Goal: Information Seeking & Learning: Learn about a topic

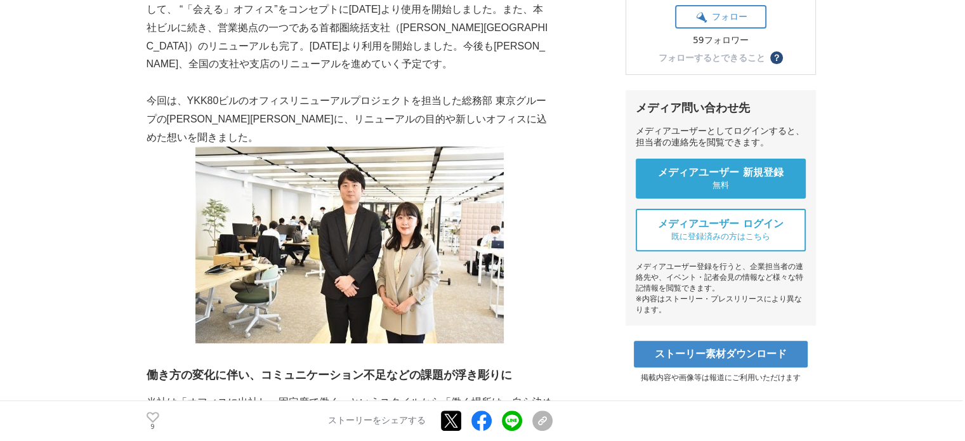
scroll to position [444, 0]
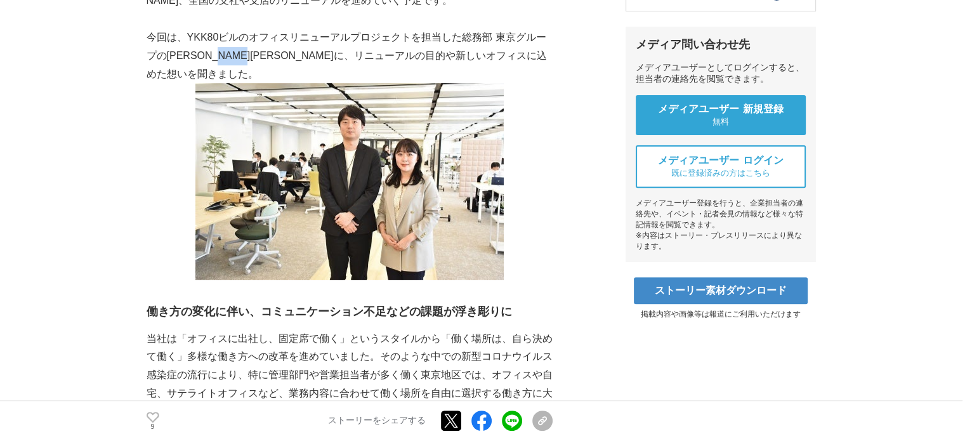
drag, startPoint x: 237, startPoint y: 40, endPoint x: 276, endPoint y: 39, distance: 39.3
click at [276, 39] on p "今回は、YKK80ビルのオフィスリニューアルプロジェクトを担当した総務部 東京グループの[PERSON_NAME][PERSON_NAME]に、リニューアルの…" at bounding box center [350, 56] width 406 height 55
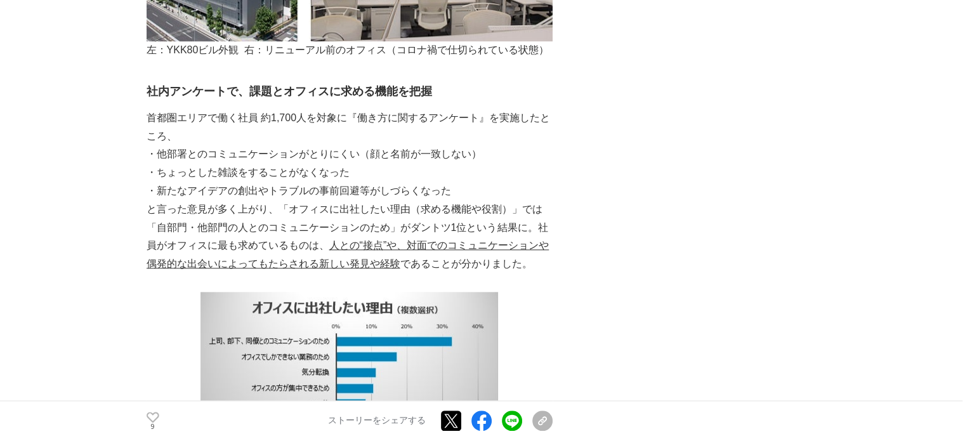
scroll to position [1459, 0]
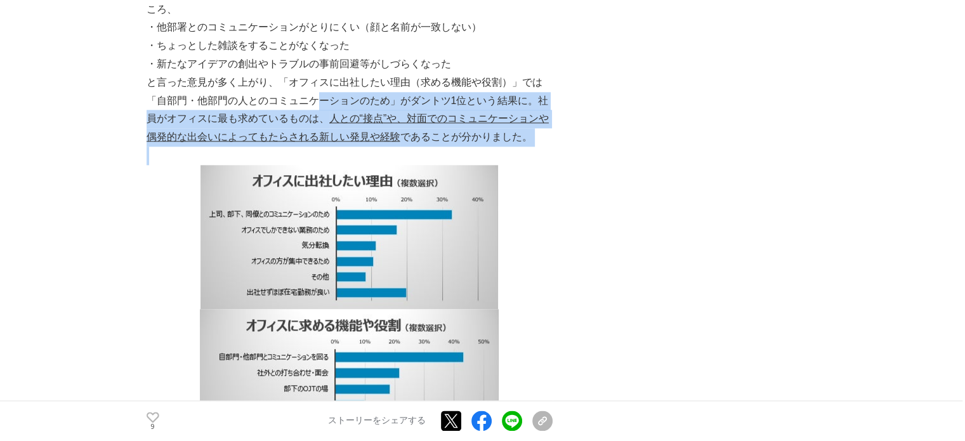
drag, startPoint x: 299, startPoint y: 83, endPoint x: 430, endPoint y: 129, distance: 138.6
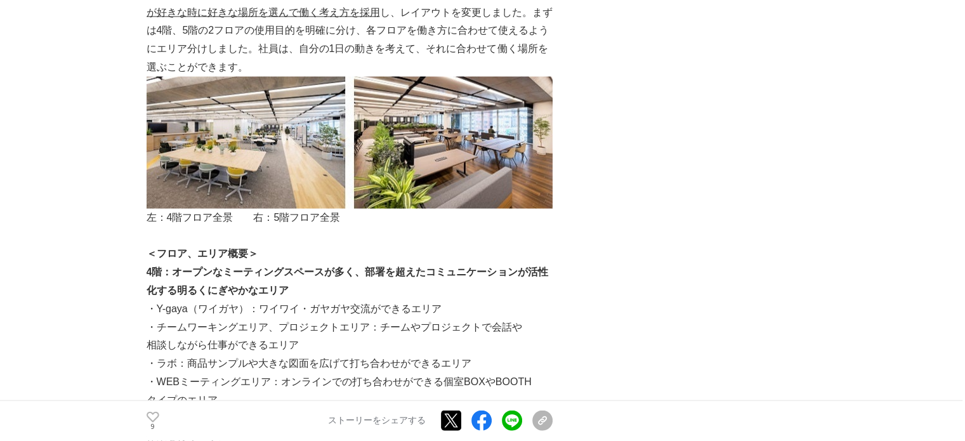
scroll to position [2854, 0]
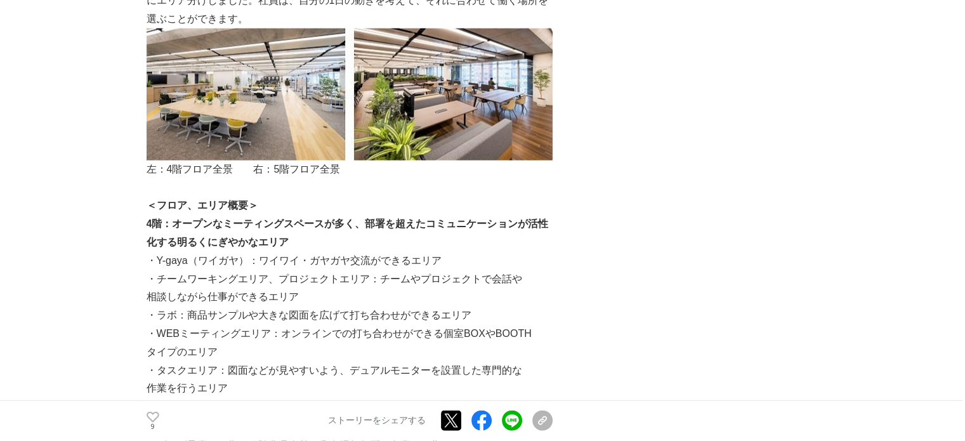
click at [216, 84] on img at bounding box center [350, 95] width 406 height 132
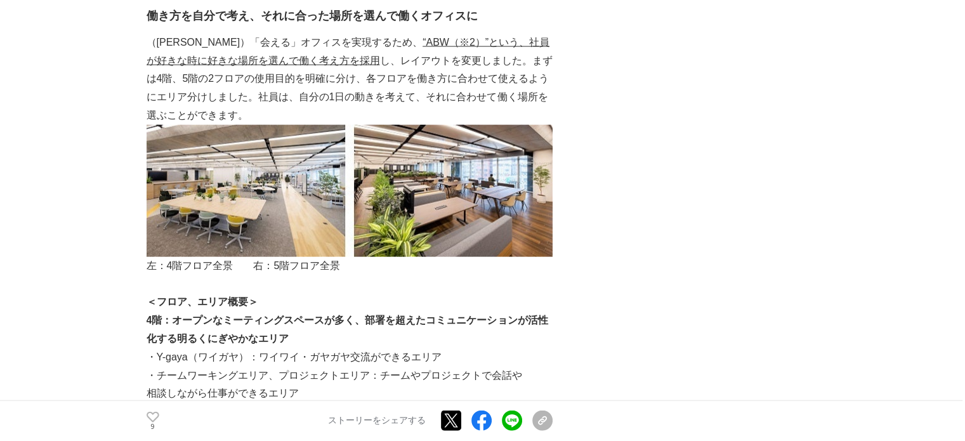
scroll to position [2727, 0]
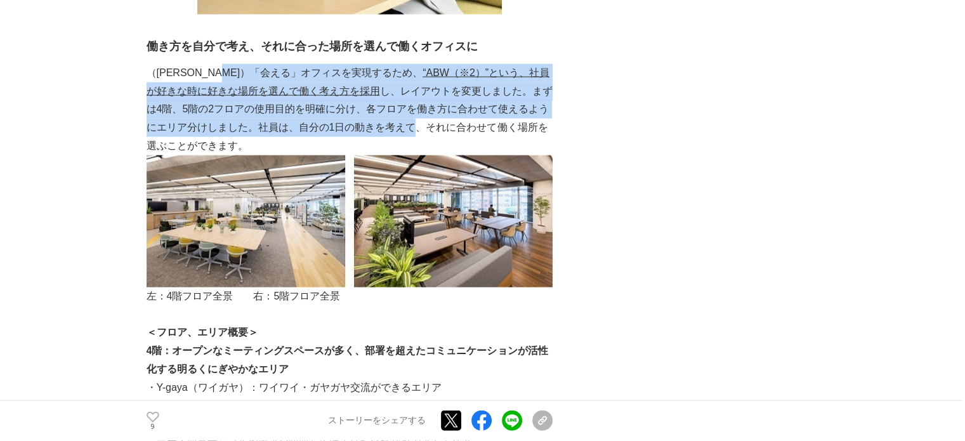
drag, startPoint x: 251, startPoint y: 40, endPoint x: 340, endPoint y: 91, distance: 102.6
click at [340, 91] on p "（[PERSON_NAME]）「会える」オフィスを実現するため、 “ABW（※2）”という、社員が好きな時に好きな場所を選んで働く考え方を採用 し、レイアウト…" at bounding box center [350, 109] width 406 height 91
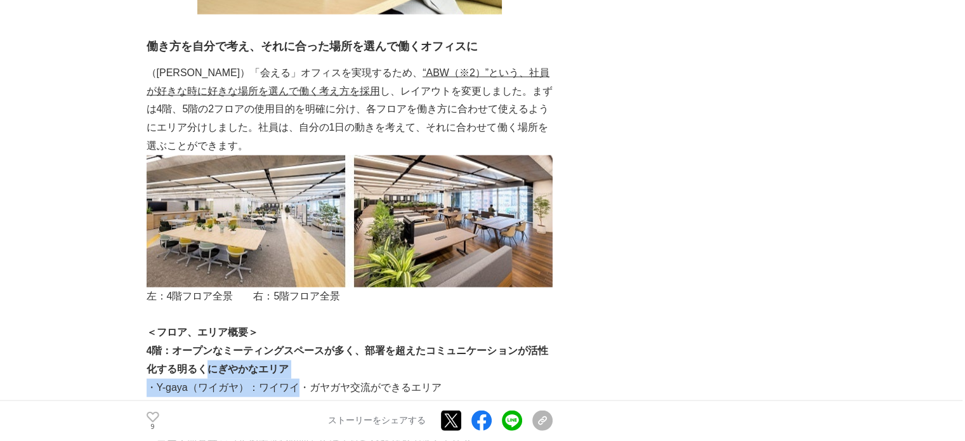
drag, startPoint x: 206, startPoint y: 332, endPoint x: 291, endPoint y: 359, distance: 89.1
click at [291, 359] on div "YKK APは、 パーパス「Architectural Productsで社会を幸せにする会社。」 を掲げており、これを実現するうえで “社員が幸せであること…" at bounding box center [350, 393] width 406 height 5832
drag, startPoint x: 275, startPoint y: 368, endPoint x: 414, endPoint y: 380, distance: 140.1
click at [414, 380] on div "YKK APは、 パーパス「Architectural Productsで社会を幸せにする会社。」 を掲げており、これを実現するうえで “社員が幸せであること…" at bounding box center [350, 393] width 406 height 5832
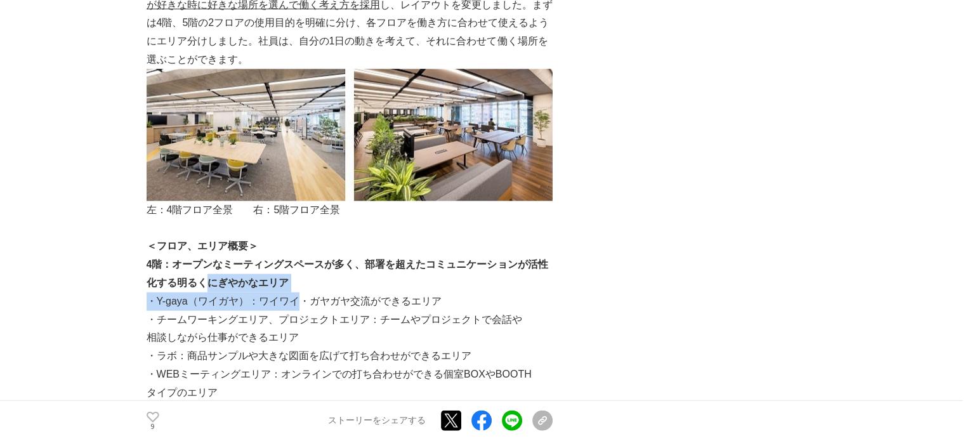
scroll to position [2854, 0]
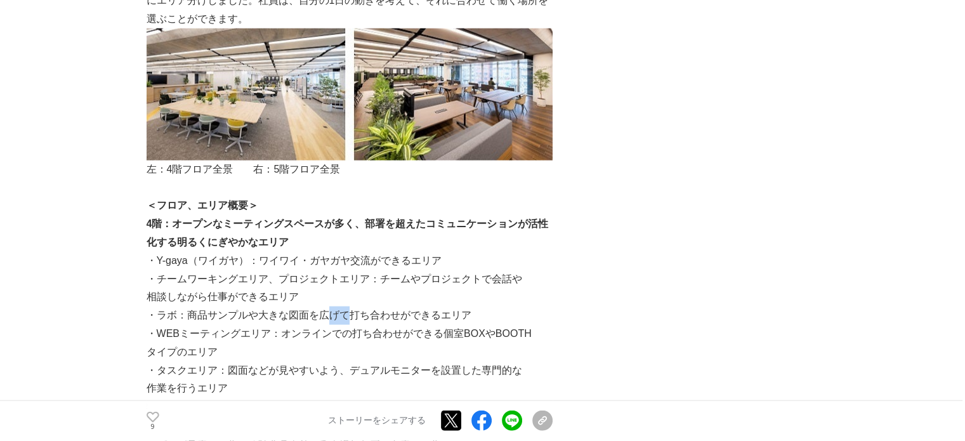
drag, startPoint x: 327, startPoint y: 281, endPoint x: 345, endPoint y: 282, distance: 17.8
click at [345, 306] on p "・ラボ：商品サンプルや大きな図面を広げて打ち合わせができるエリア" at bounding box center [350, 315] width 406 height 18
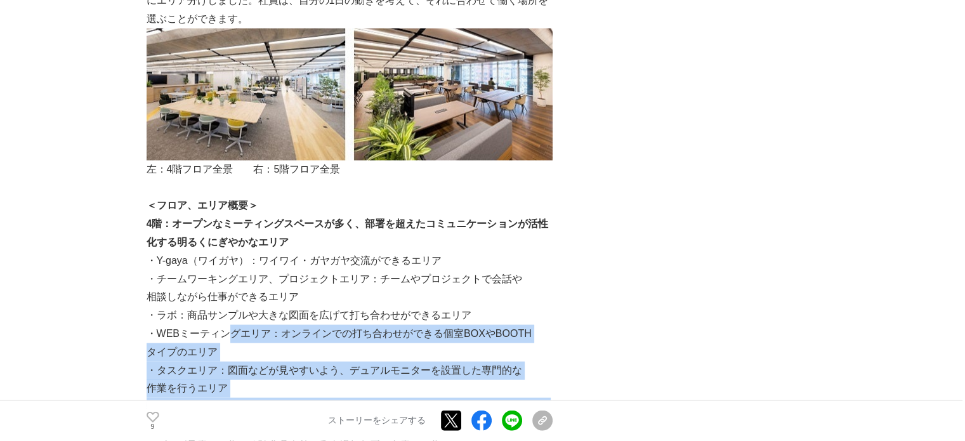
drag, startPoint x: 229, startPoint y: 297, endPoint x: 407, endPoint y: 382, distance: 196.9
click at [407, 382] on div "YKK APは、 パーパス「Architectural Productsで社会を幸せにする会社。」 を掲げており、これを実現するうえで “社員が幸せであること…" at bounding box center [350, 266] width 406 height 5832
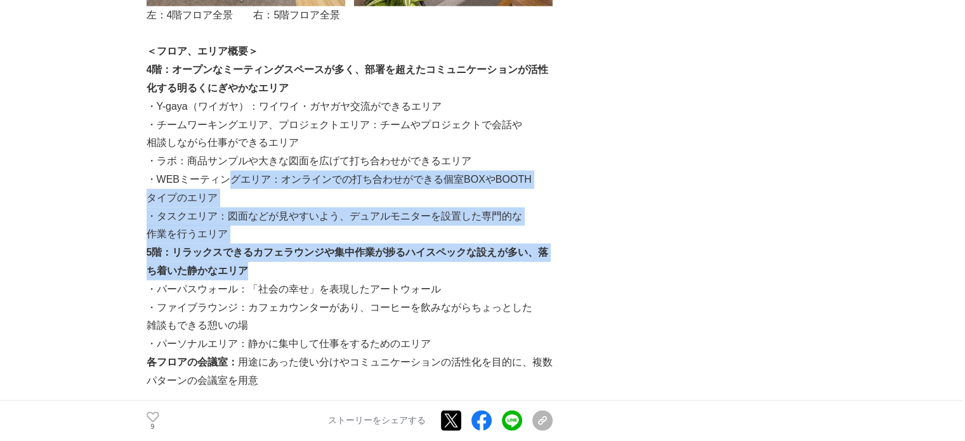
scroll to position [3044, 0]
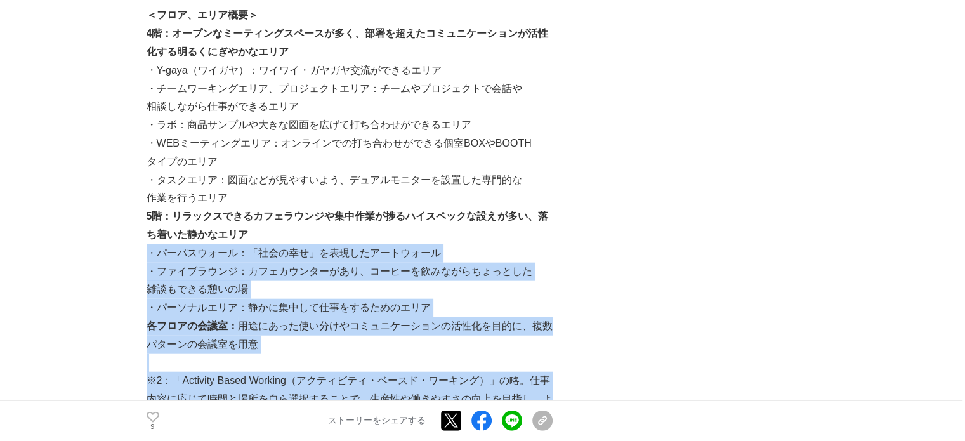
drag, startPoint x: 147, startPoint y: 218, endPoint x: 446, endPoint y: 376, distance: 338.8
click at [446, 376] on div "YKK APは、 パーパス「Architectural Productsで社会を幸せにする会社。」 を掲げており、これを実現するうえで “社員が幸せであること…" at bounding box center [350, 76] width 406 height 5832
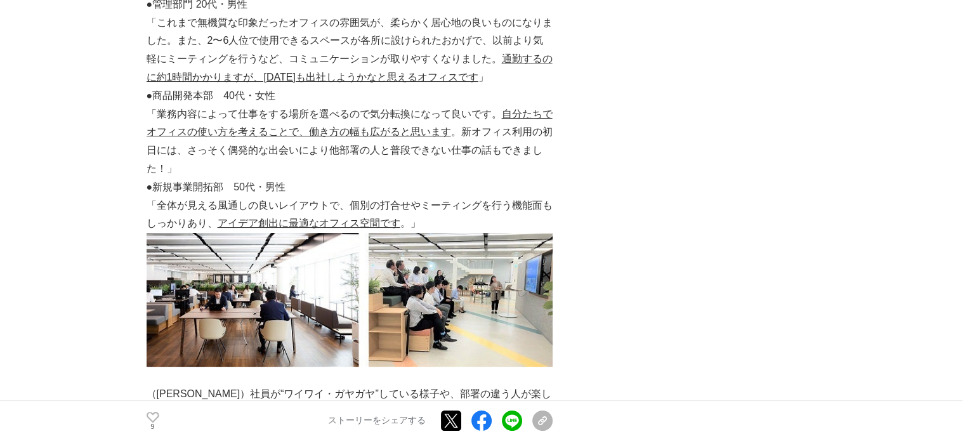
scroll to position [5010, 0]
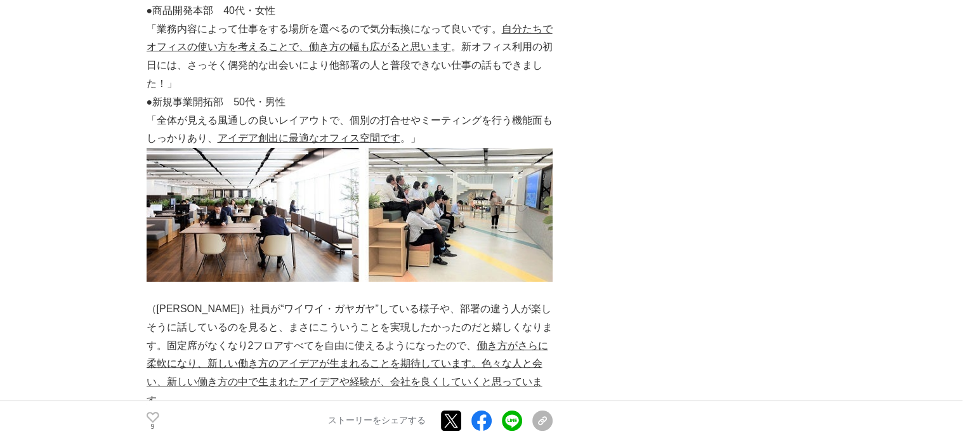
click at [452, 153] on img at bounding box center [350, 215] width 406 height 134
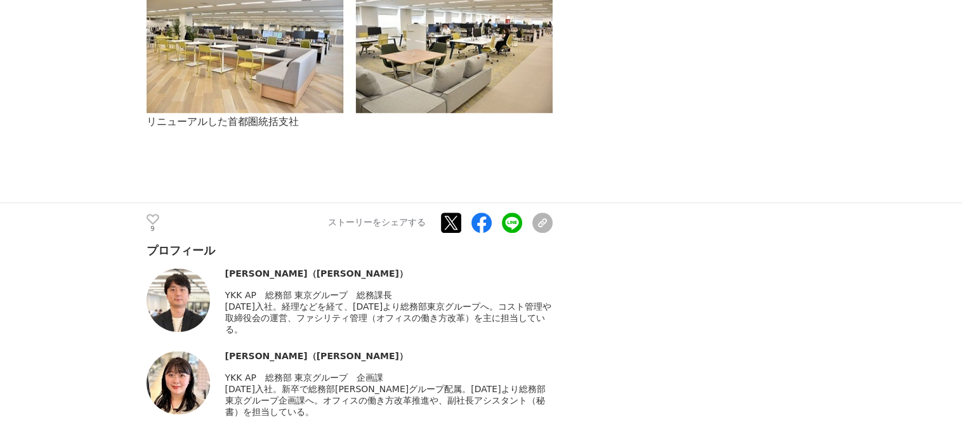
scroll to position [5835, 0]
